Goal: Check status: Check status

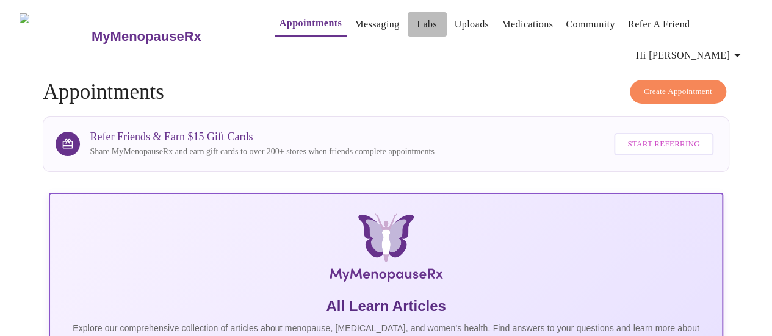
click at [417, 29] on link "Labs" at bounding box center [427, 24] width 20 height 17
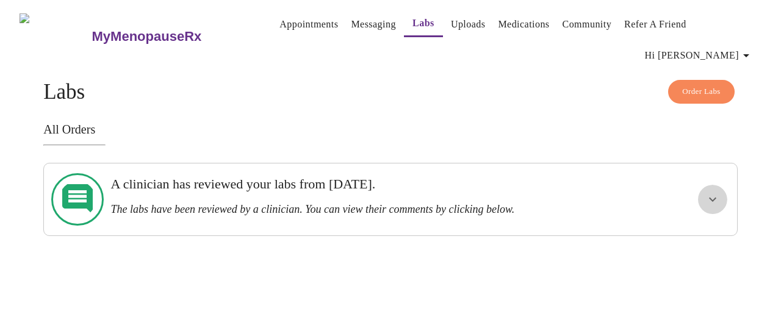
click at [713, 192] on icon "show more" at bounding box center [713, 199] width 15 height 15
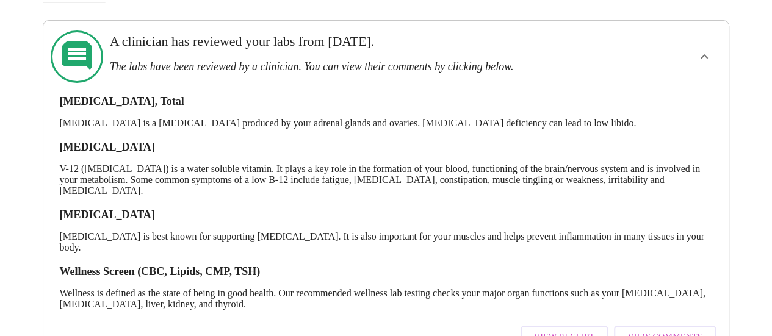
scroll to position [155, 0]
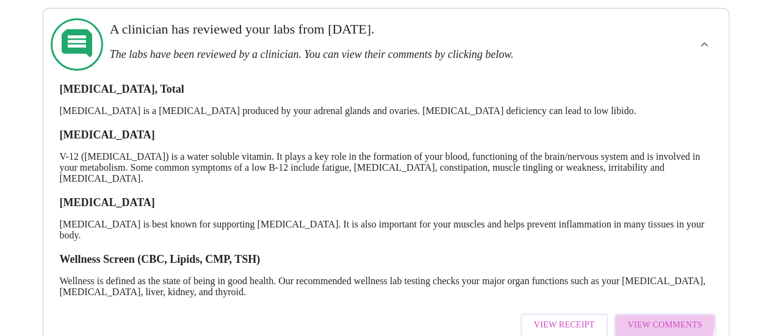
click at [668, 318] on span "View Comments" at bounding box center [665, 325] width 74 height 15
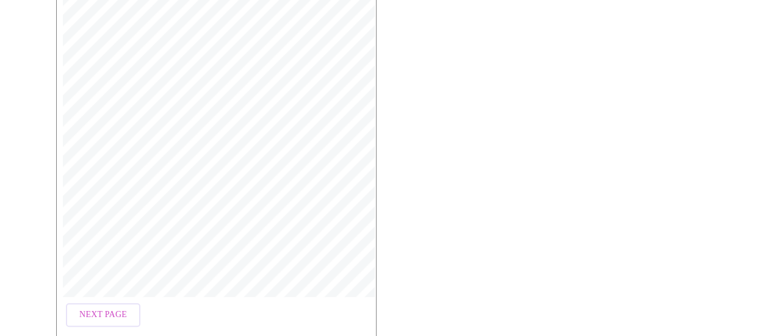
scroll to position [285, 0]
click at [101, 309] on span "Open Larger PDF" at bounding box center [112, 316] width 79 height 15
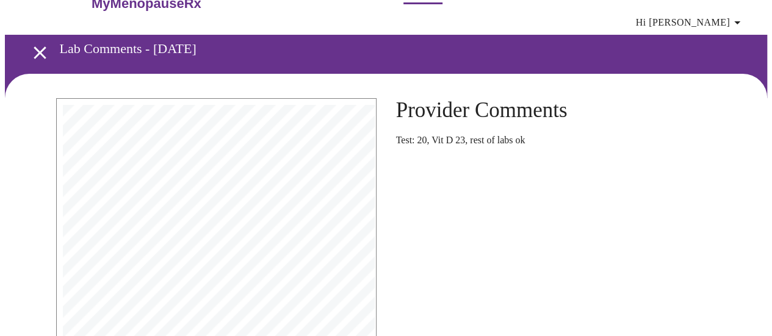
scroll to position [0, 0]
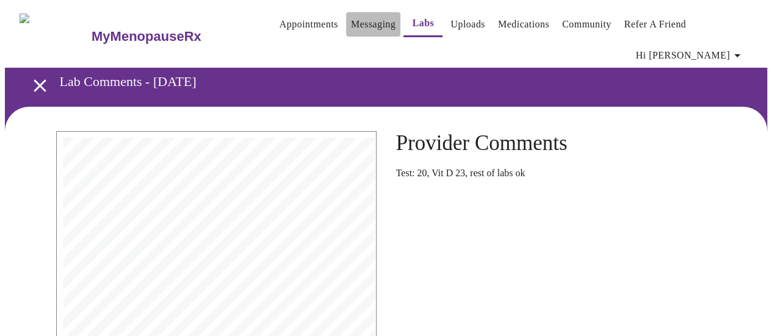
click at [351, 25] on link "Messaging" at bounding box center [373, 24] width 45 height 17
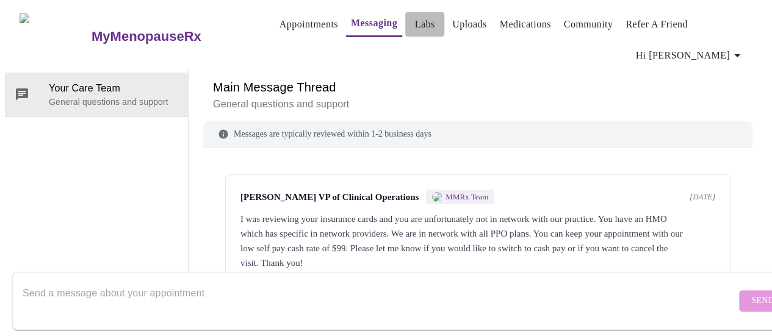
click at [415, 27] on link "Labs" at bounding box center [425, 24] width 20 height 17
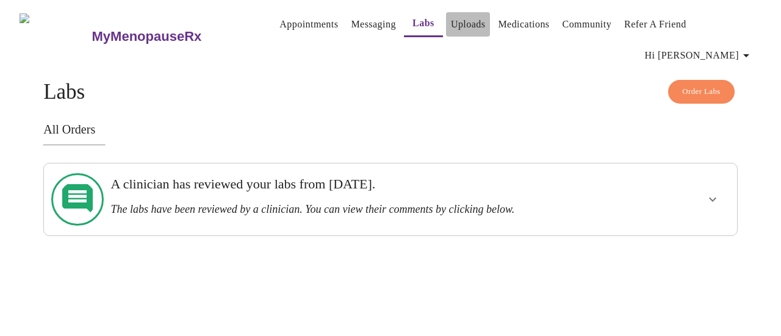
click at [457, 23] on link "Uploads" at bounding box center [468, 24] width 35 height 17
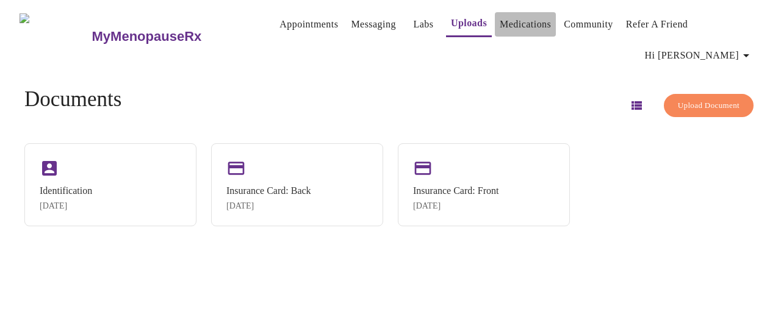
click at [509, 25] on link "Medications" at bounding box center [525, 24] width 51 height 17
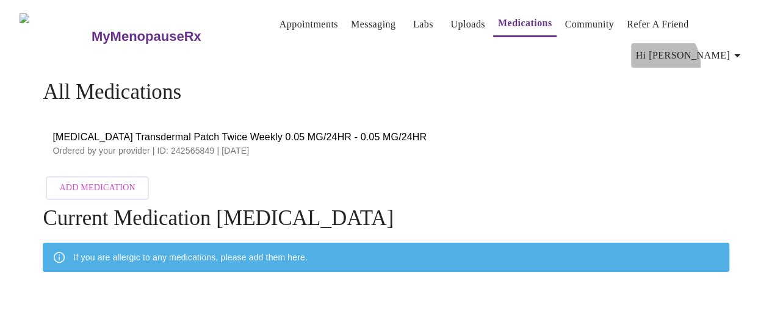
click at [717, 43] on button "Hi [PERSON_NAME]" at bounding box center [690, 55] width 118 height 24
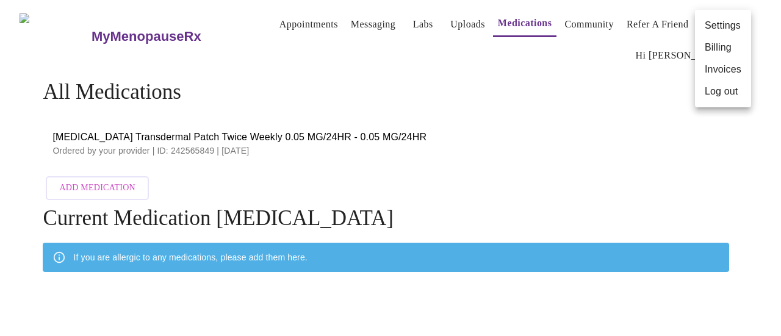
click at [274, 26] on div at bounding box center [390, 168] width 781 height 336
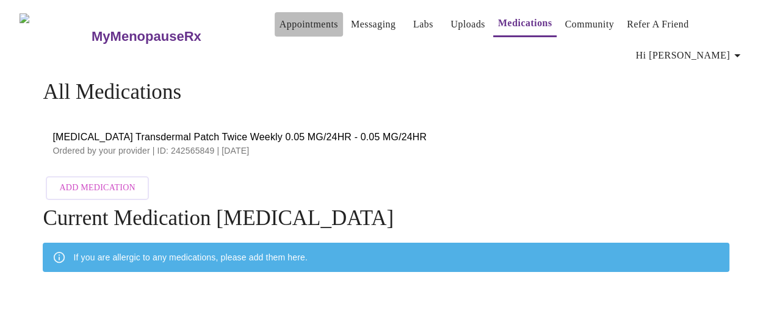
click at [280, 26] on link "Appointments" at bounding box center [309, 24] width 59 height 17
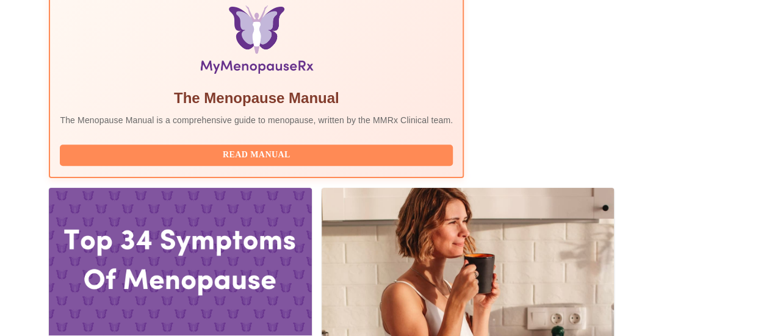
scroll to position [468, 0]
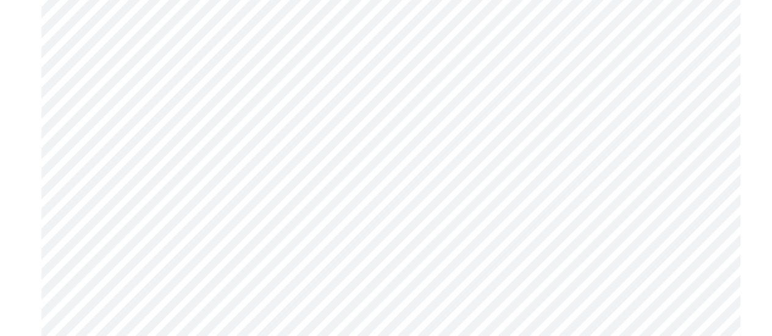
scroll to position [1652, 0]
